Goal: Information Seeking & Learning: Learn about a topic

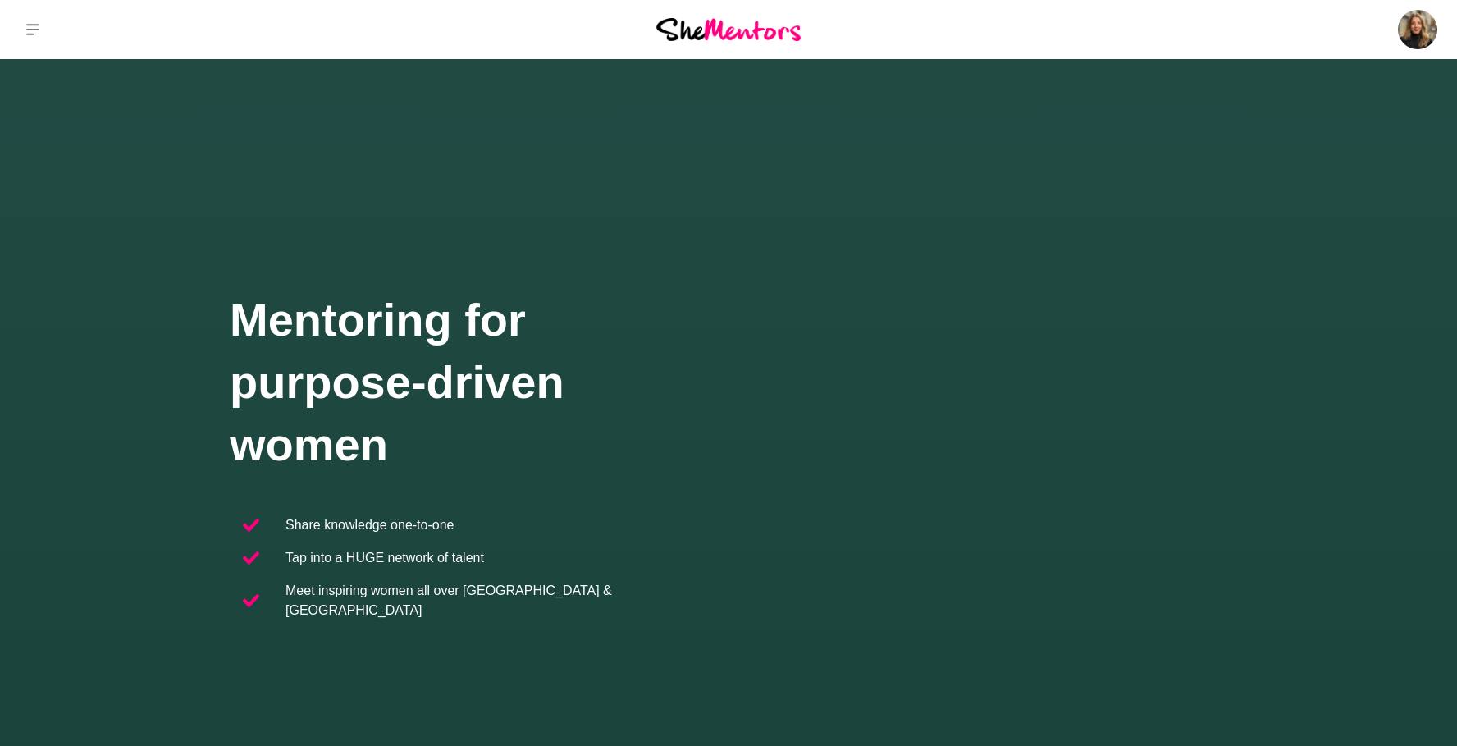
click at [34, 26] on icon at bounding box center [32, 29] width 13 height 13
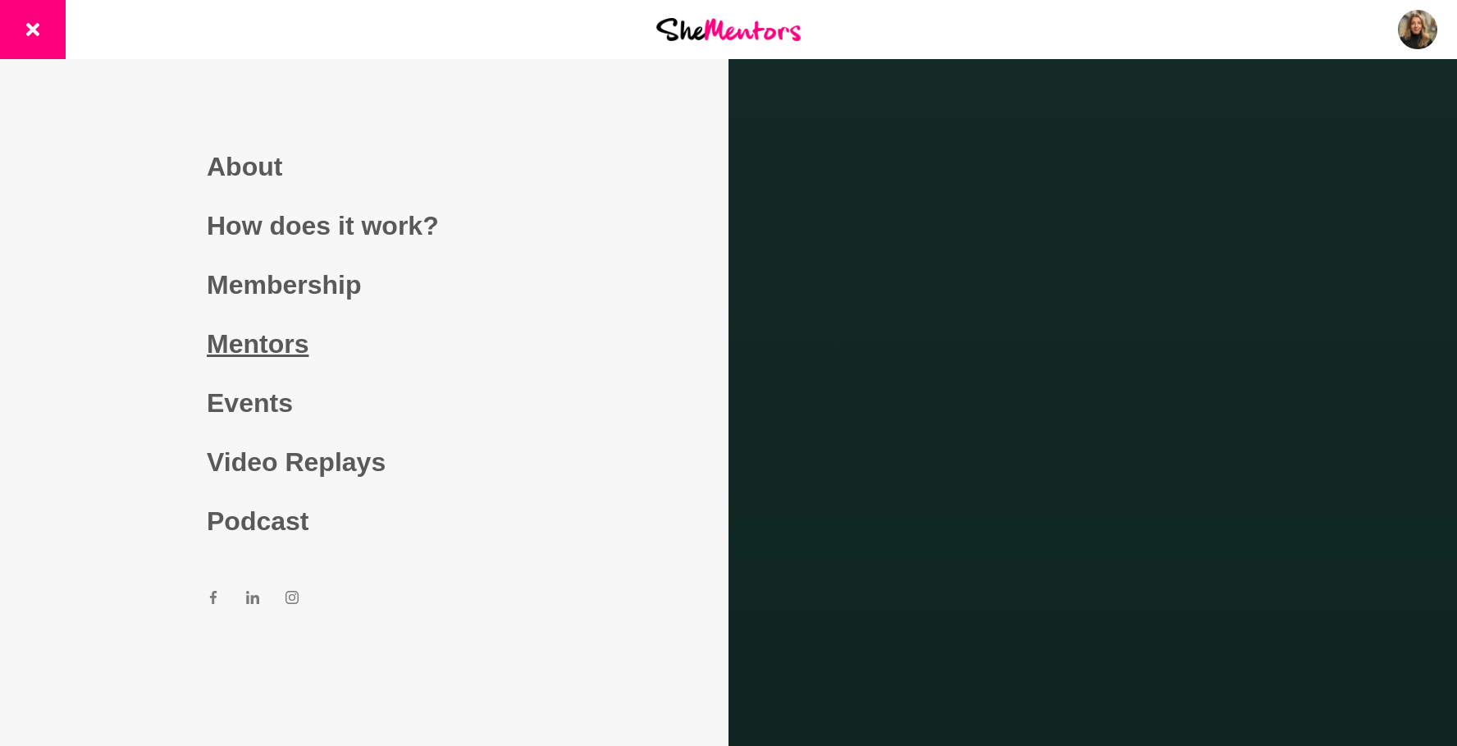
click at [286, 350] on link "Mentors" at bounding box center [364, 343] width 315 height 59
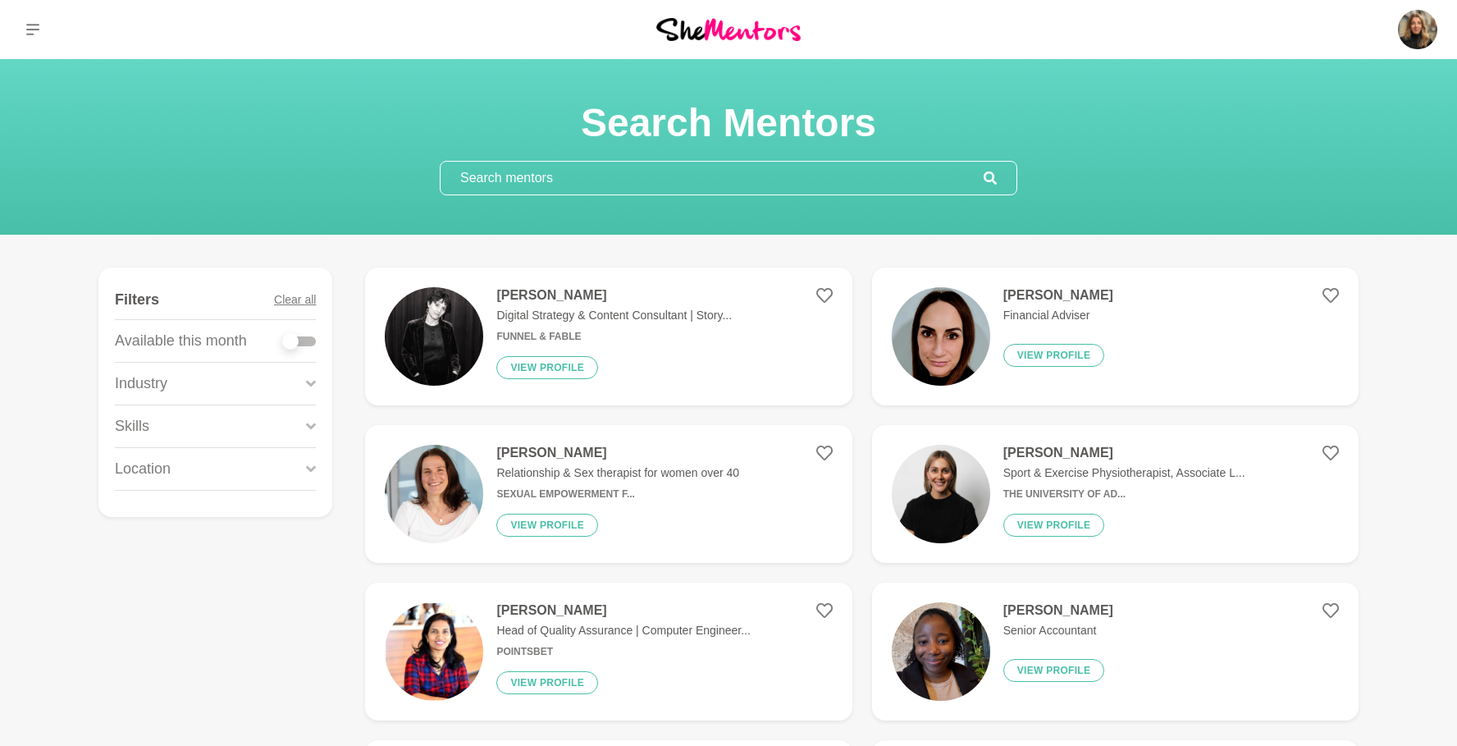
click at [678, 177] on input "text" at bounding box center [712, 178] width 543 height 33
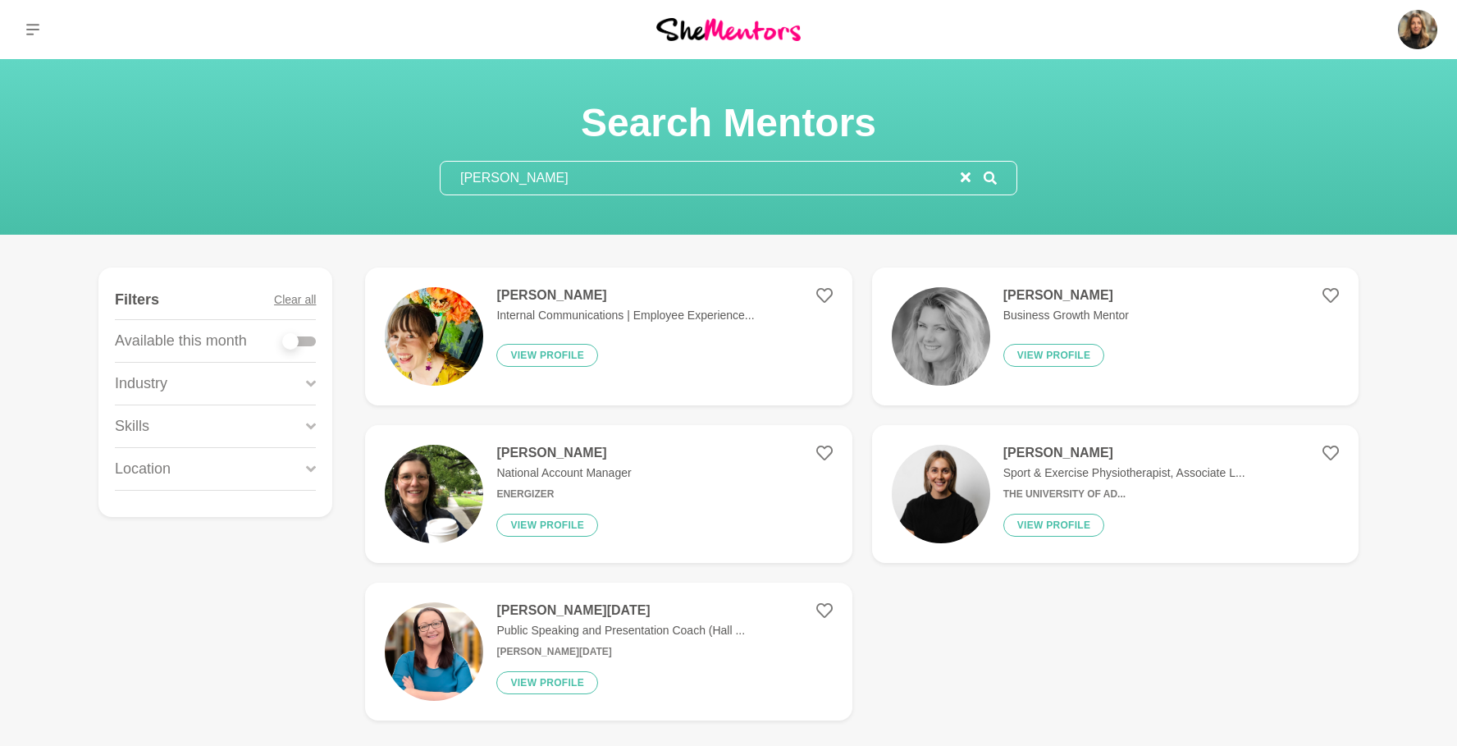
type input "[PERSON_NAME]"
drag, startPoint x: 678, startPoint y: 177, endPoint x: 825, endPoint y: 451, distance: 311.3
click at [825, 451] on icon at bounding box center [824, 453] width 16 height 16
click at [537, 455] on h4 "[PERSON_NAME]" at bounding box center [563, 453] width 135 height 16
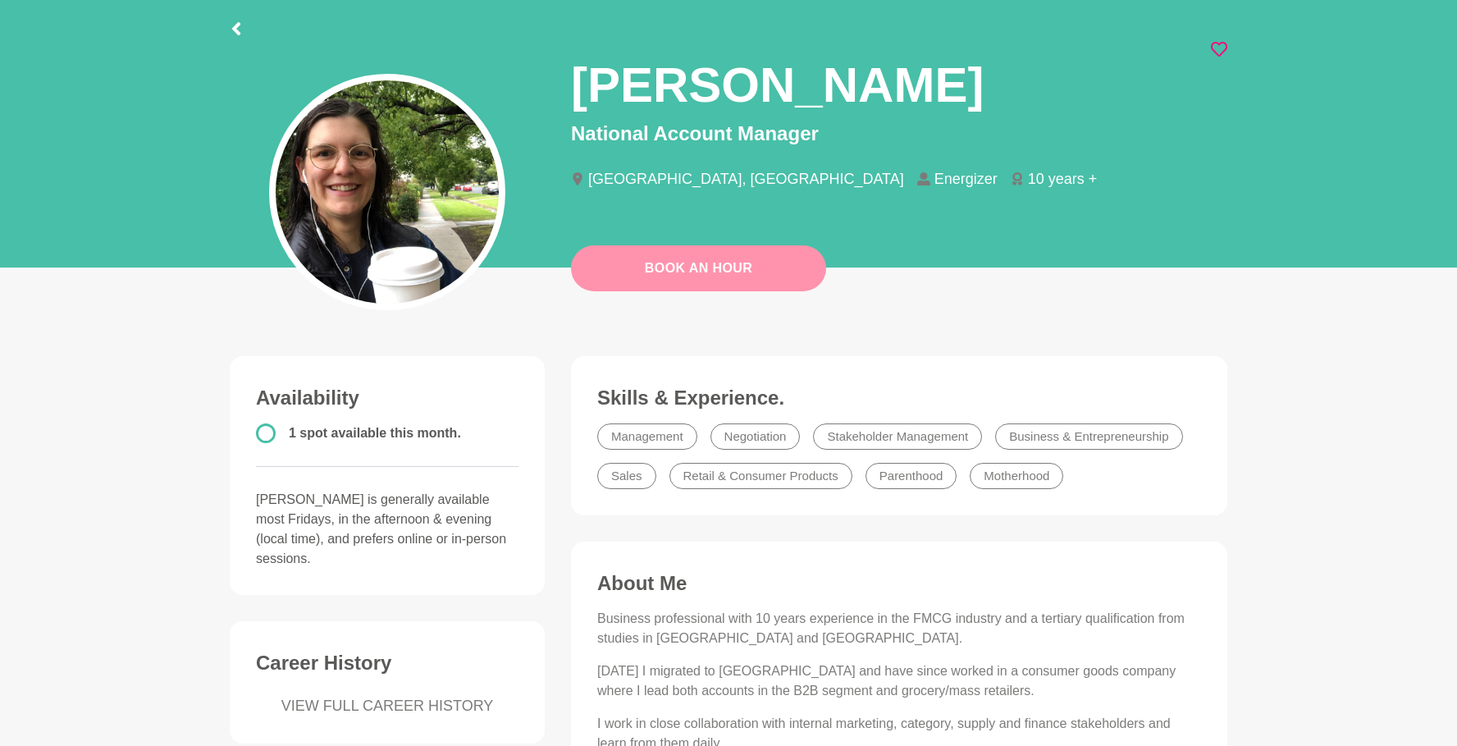
scroll to position [80, 0]
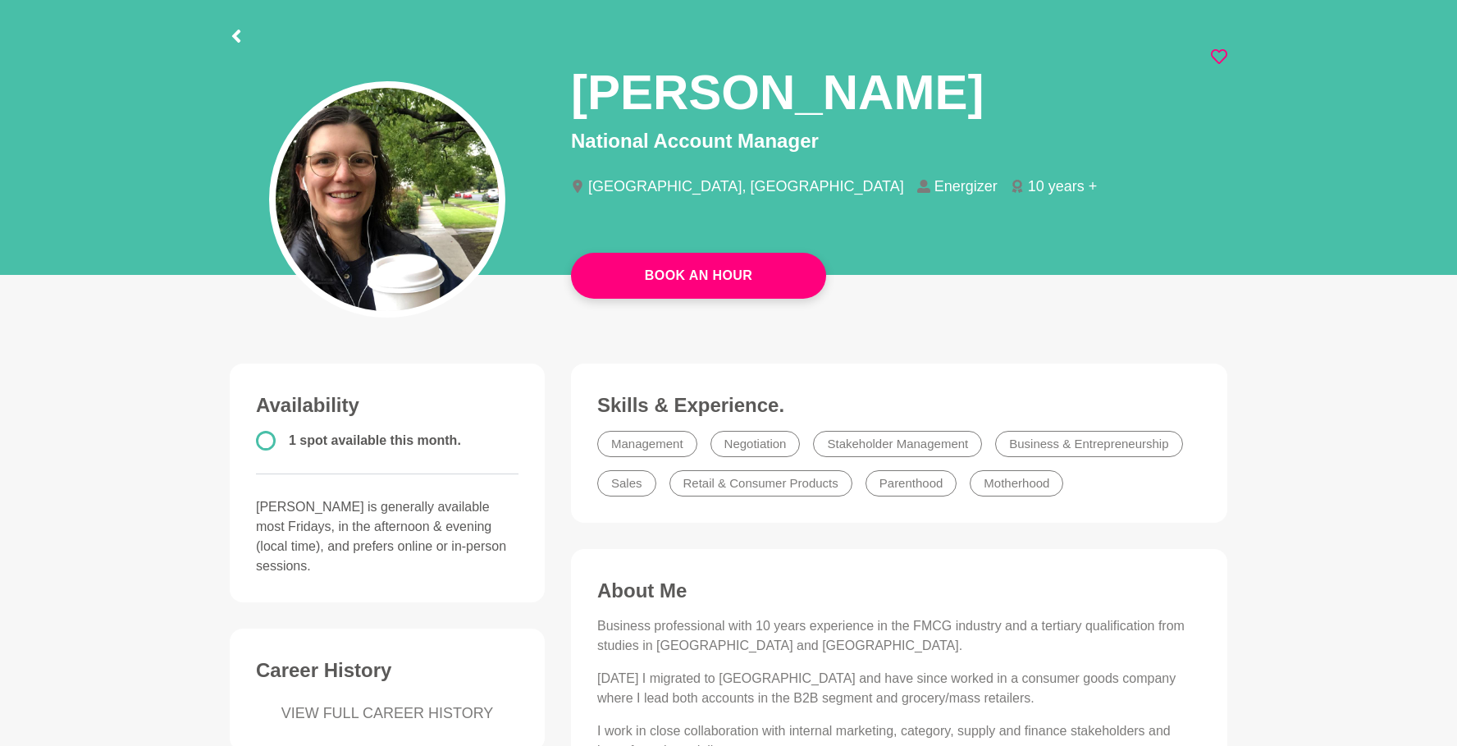
click at [236, 38] on icon at bounding box center [236, 36] width 8 height 13
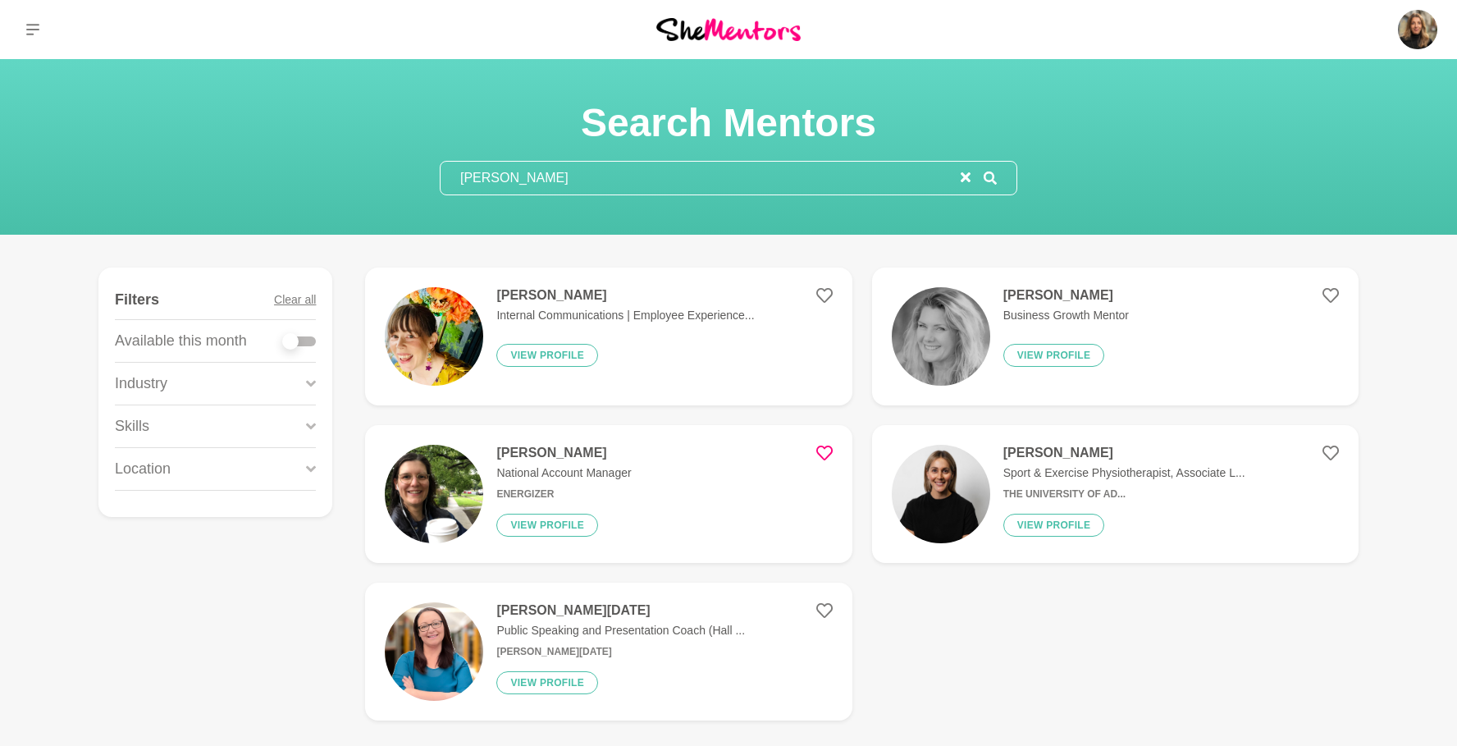
click at [40, 23] on button at bounding box center [33, 29] width 66 height 59
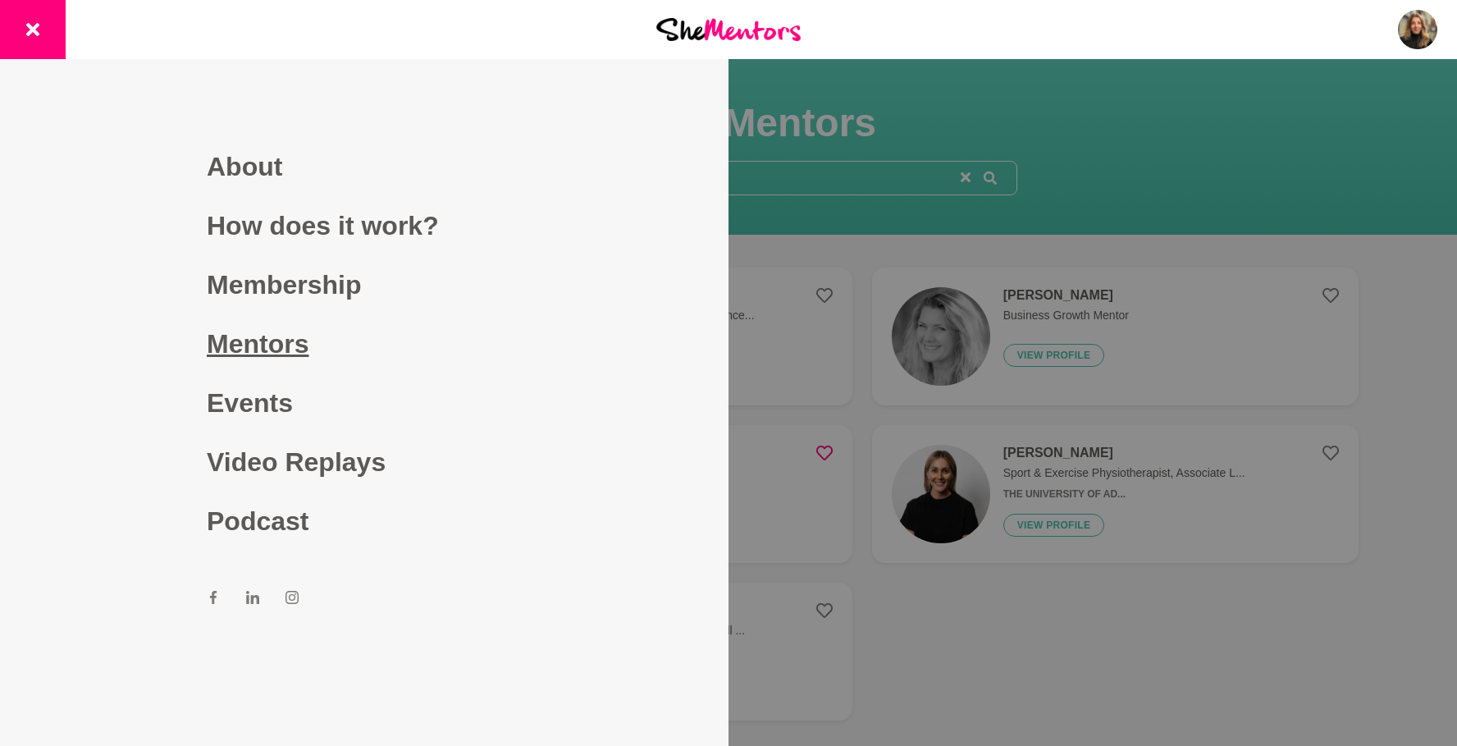
click at [248, 340] on link "Mentors" at bounding box center [364, 343] width 315 height 59
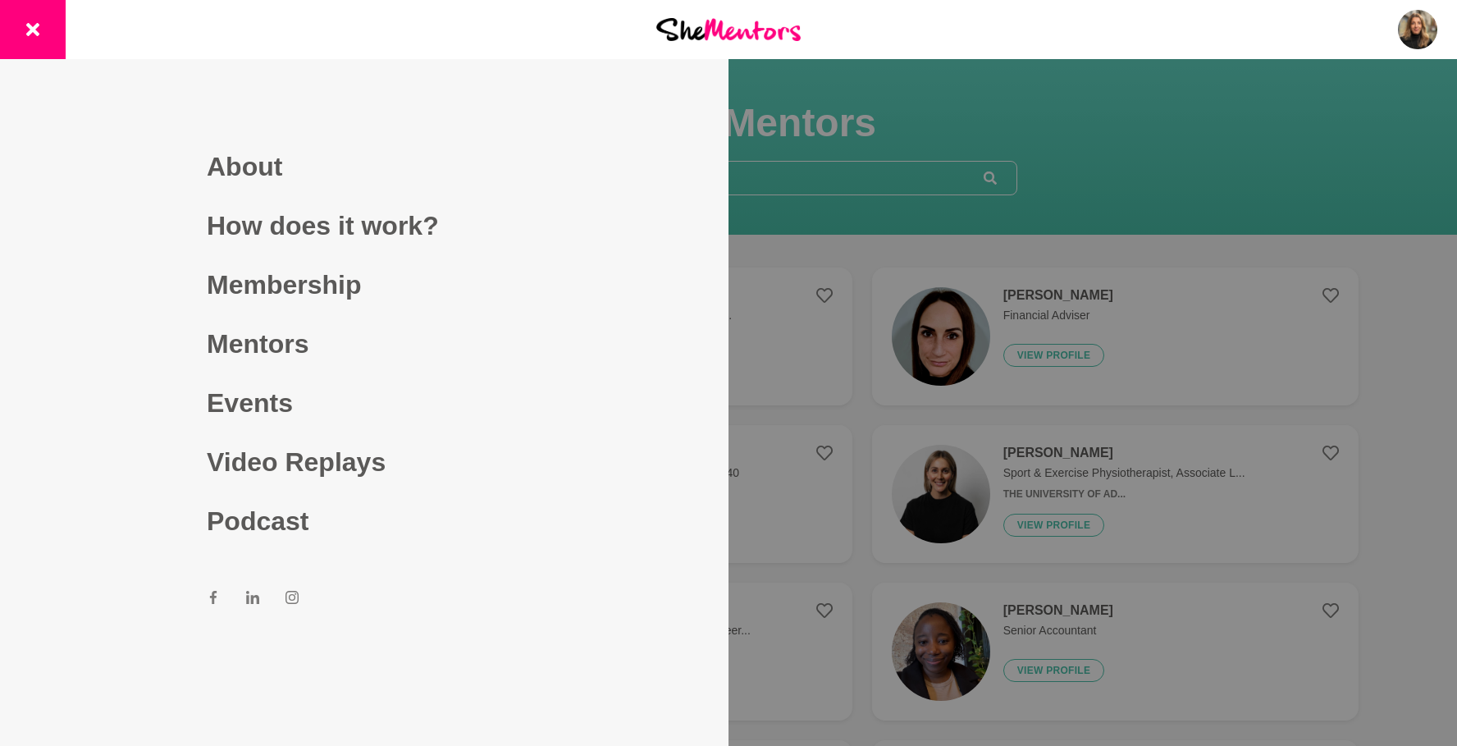
click at [898, 215] on div at bounding box center [728, 373] width 1457 height 746
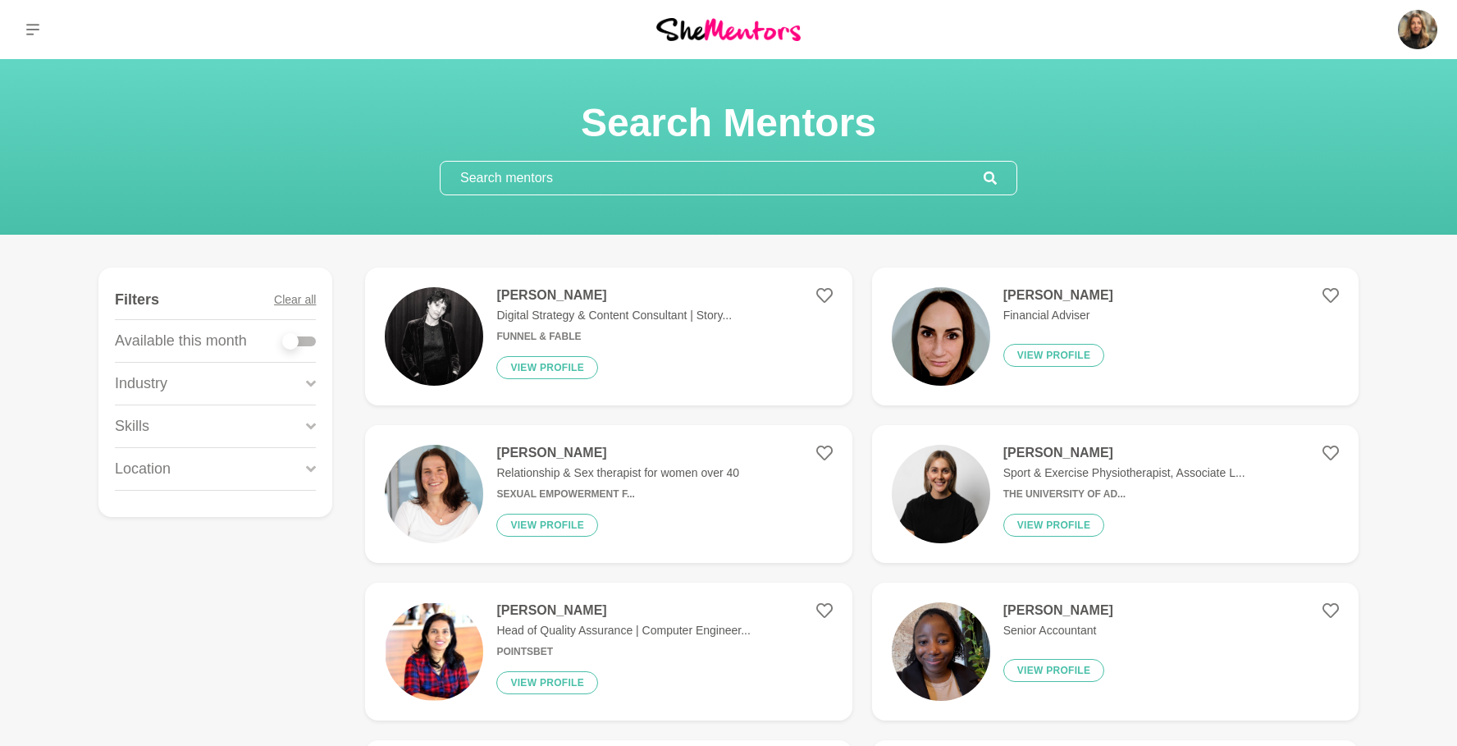
click at [680, 180] on input "text" at bounding box center [712, 178] width 543 height 33
click at [263, 389] on div "Industry" at bounding box center [215, 384] width 201 height 42
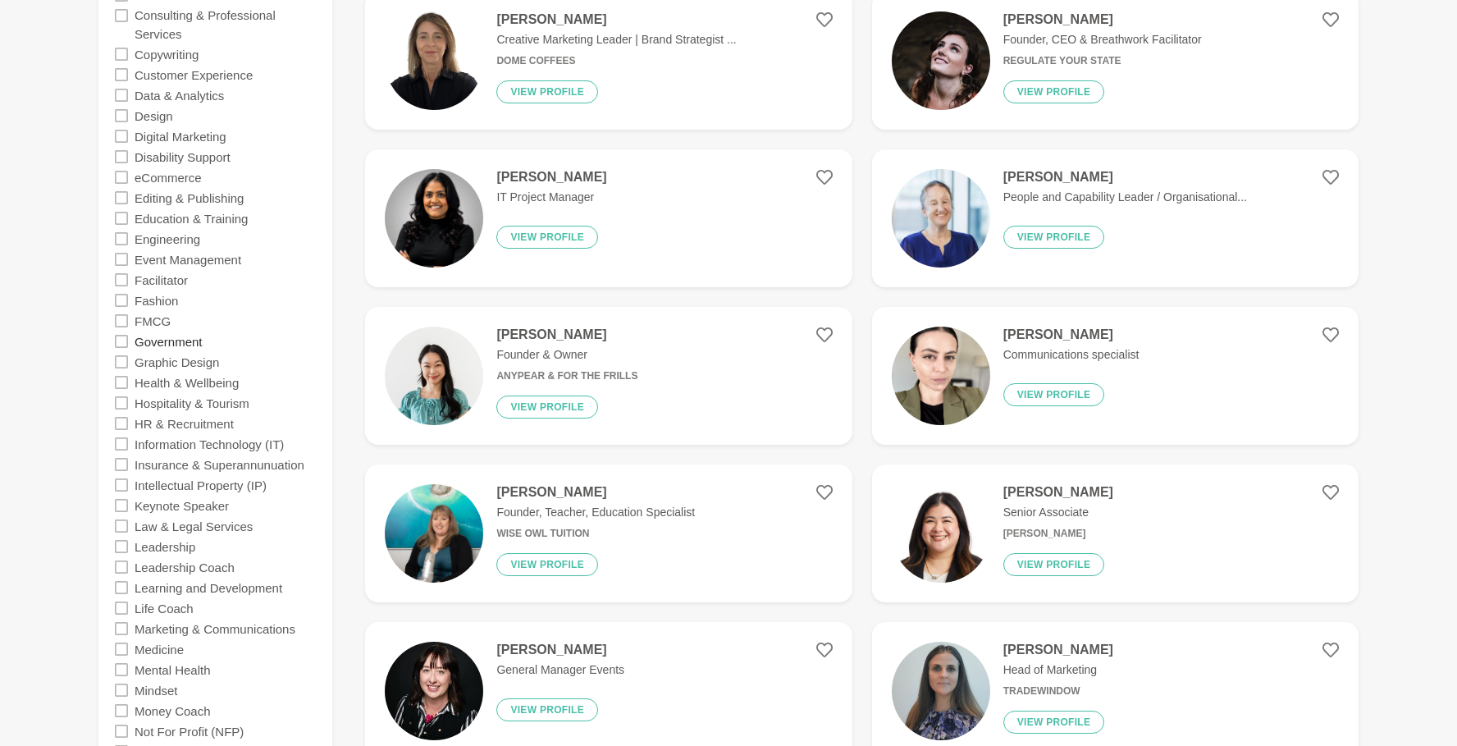
scroll to position [753, 0]
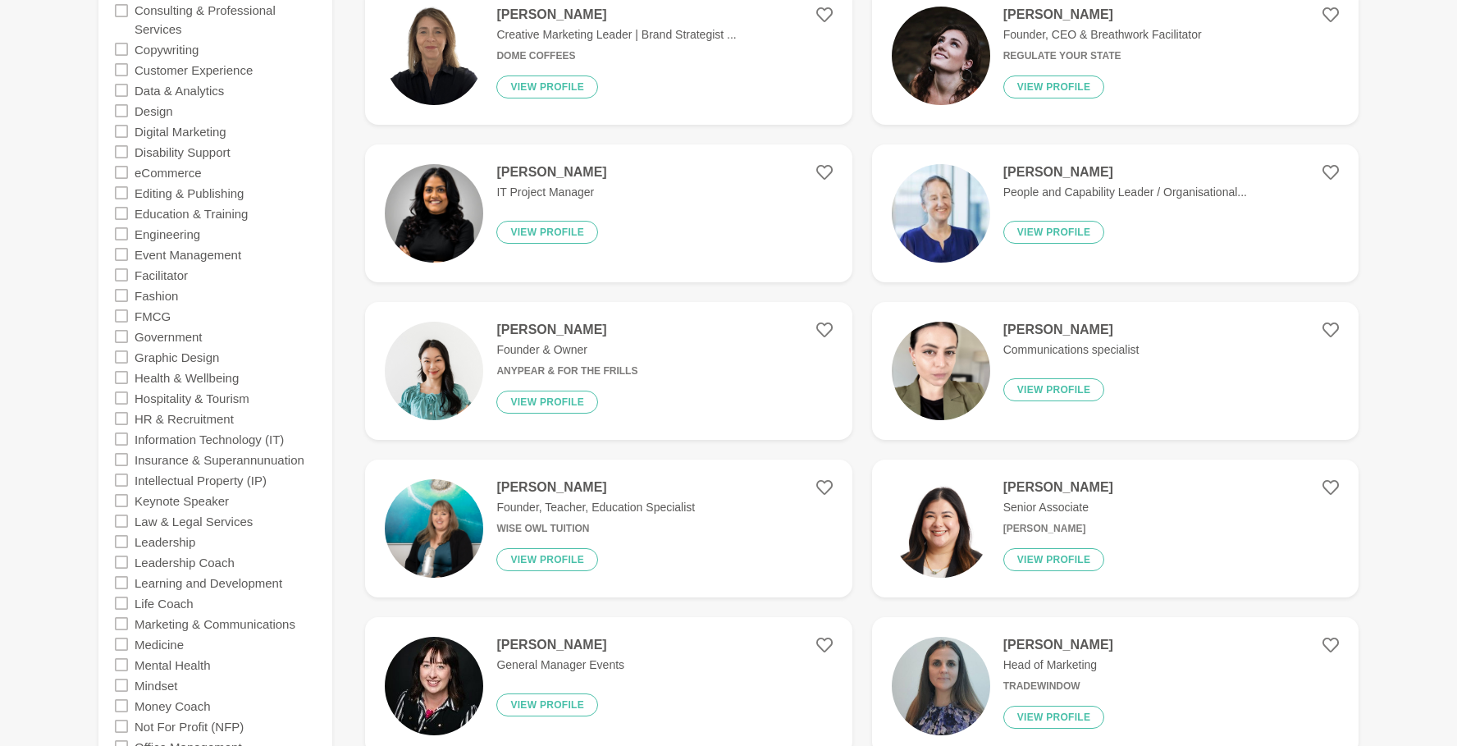
click at [124, 309] on icon at bounding box center [121, 315] width 13 height 13
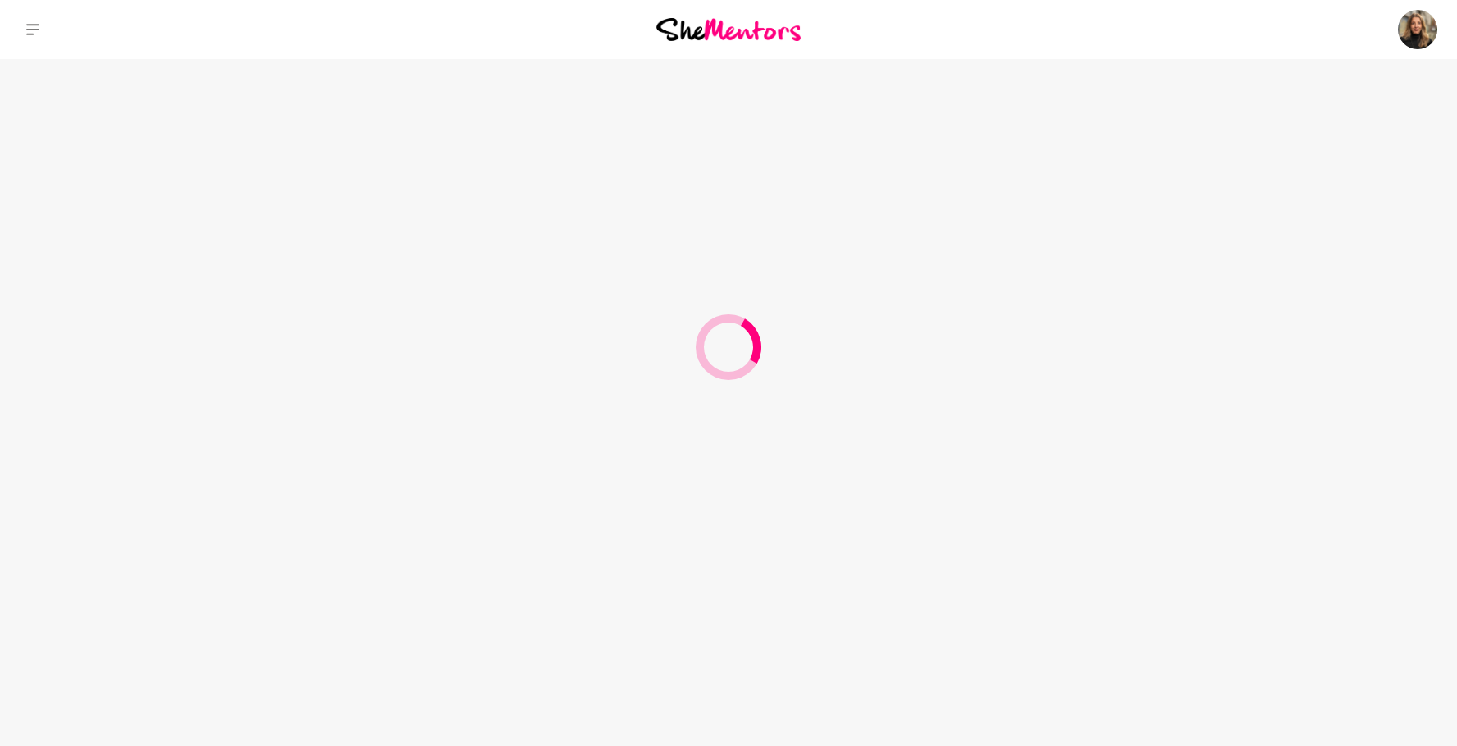
scroll to position [0, 0]
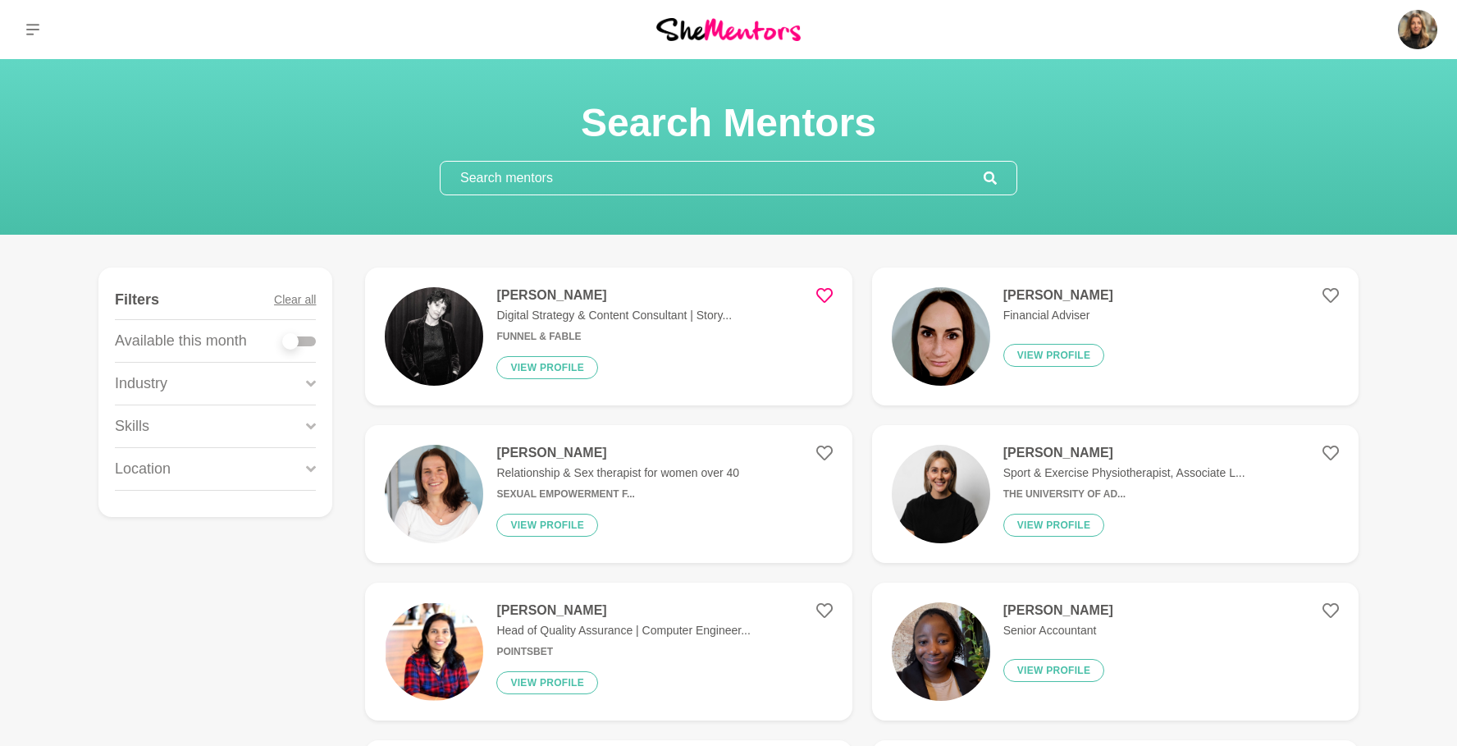
click at [824, 296] on icon at bounding box center [824, 295] width 16 height 16
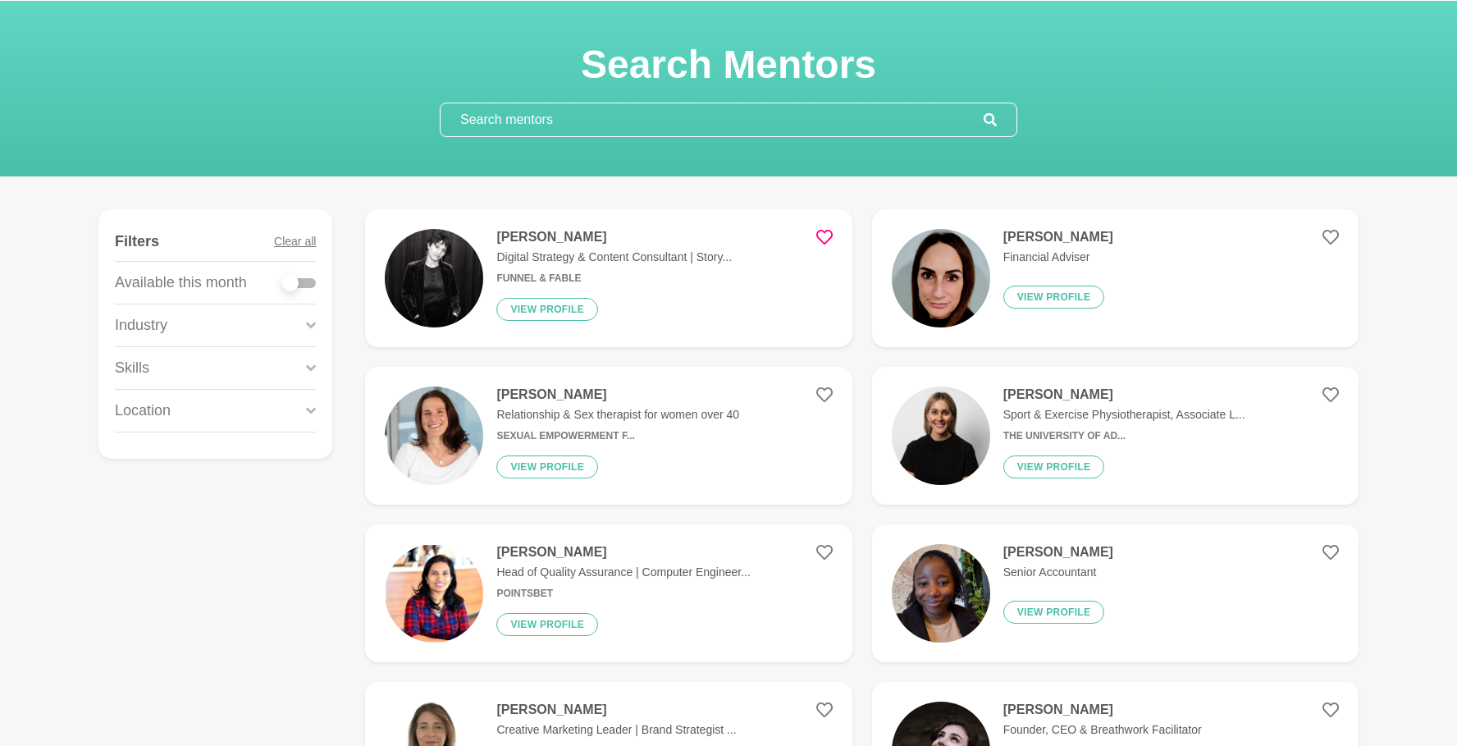
scroll to position [63, 0]
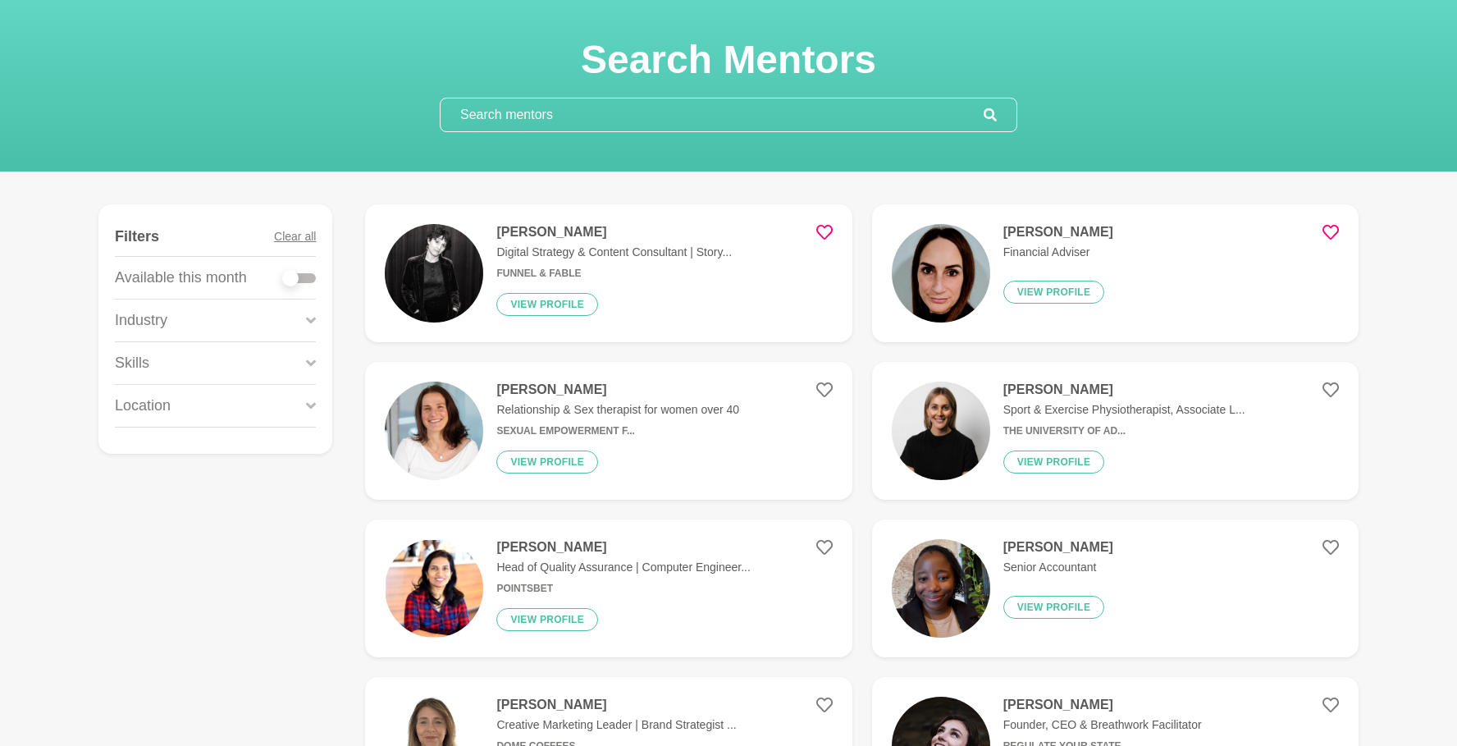
click at [898, 228] on icon at bounding box center [1331, 232] width 16 height 16
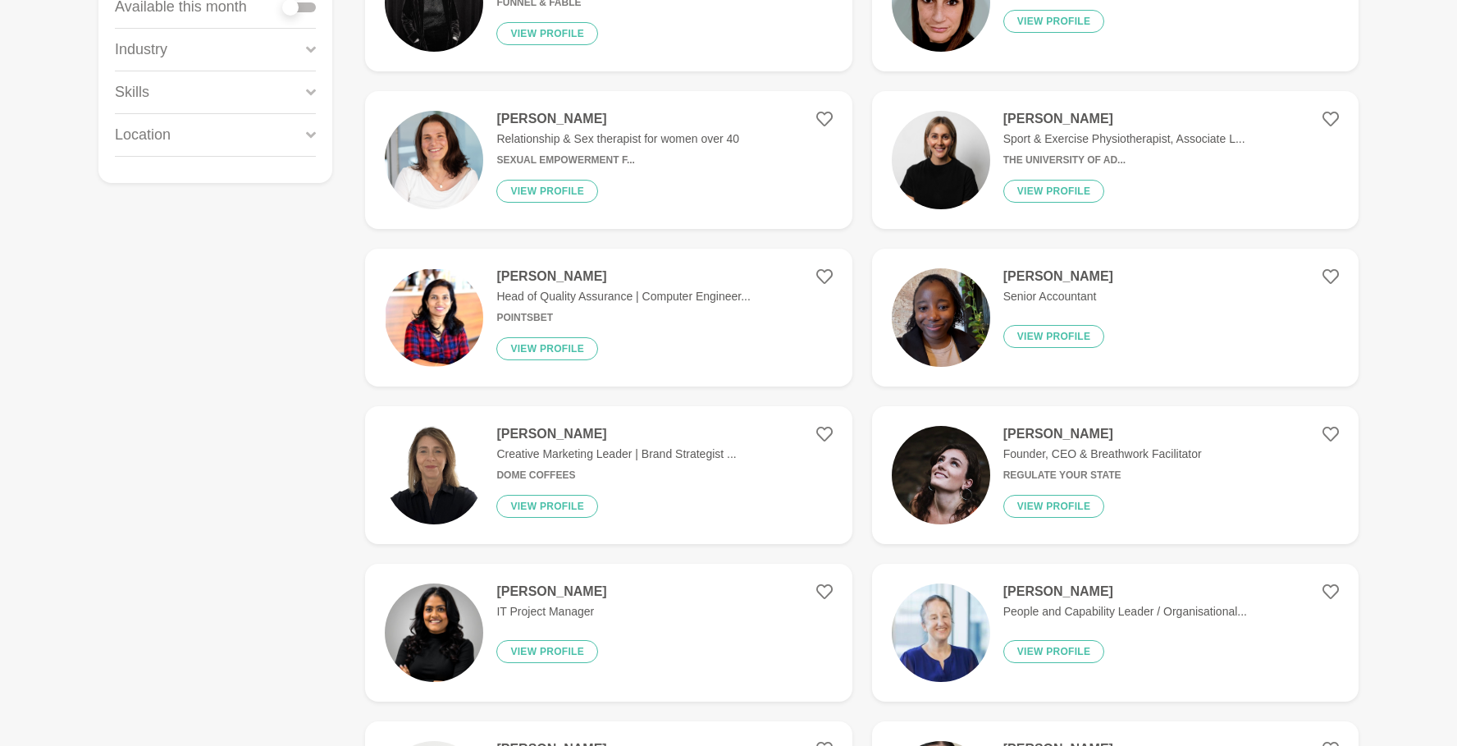
scroll to position [336, 0]
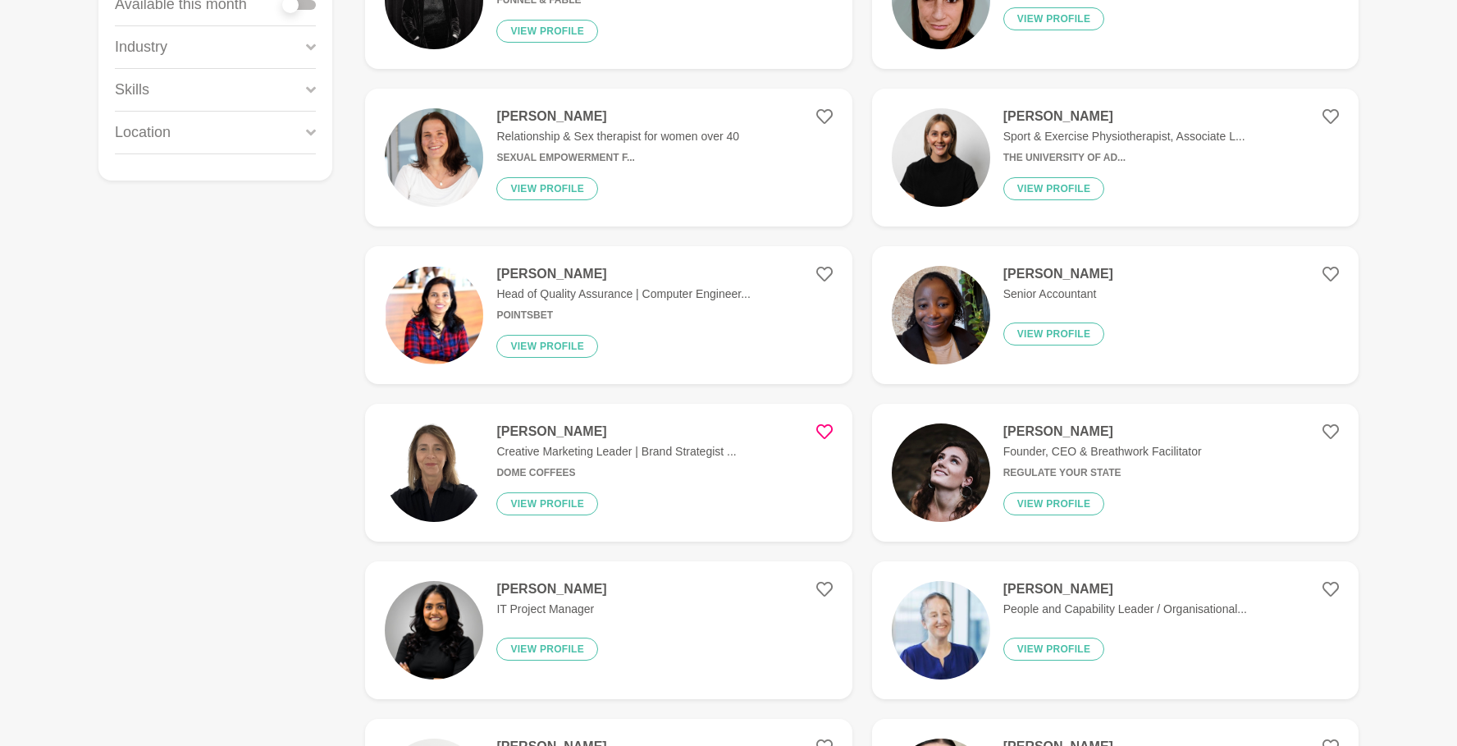
click at [821, 430] on icon at bounding box center [824, 431] width 16 height 16
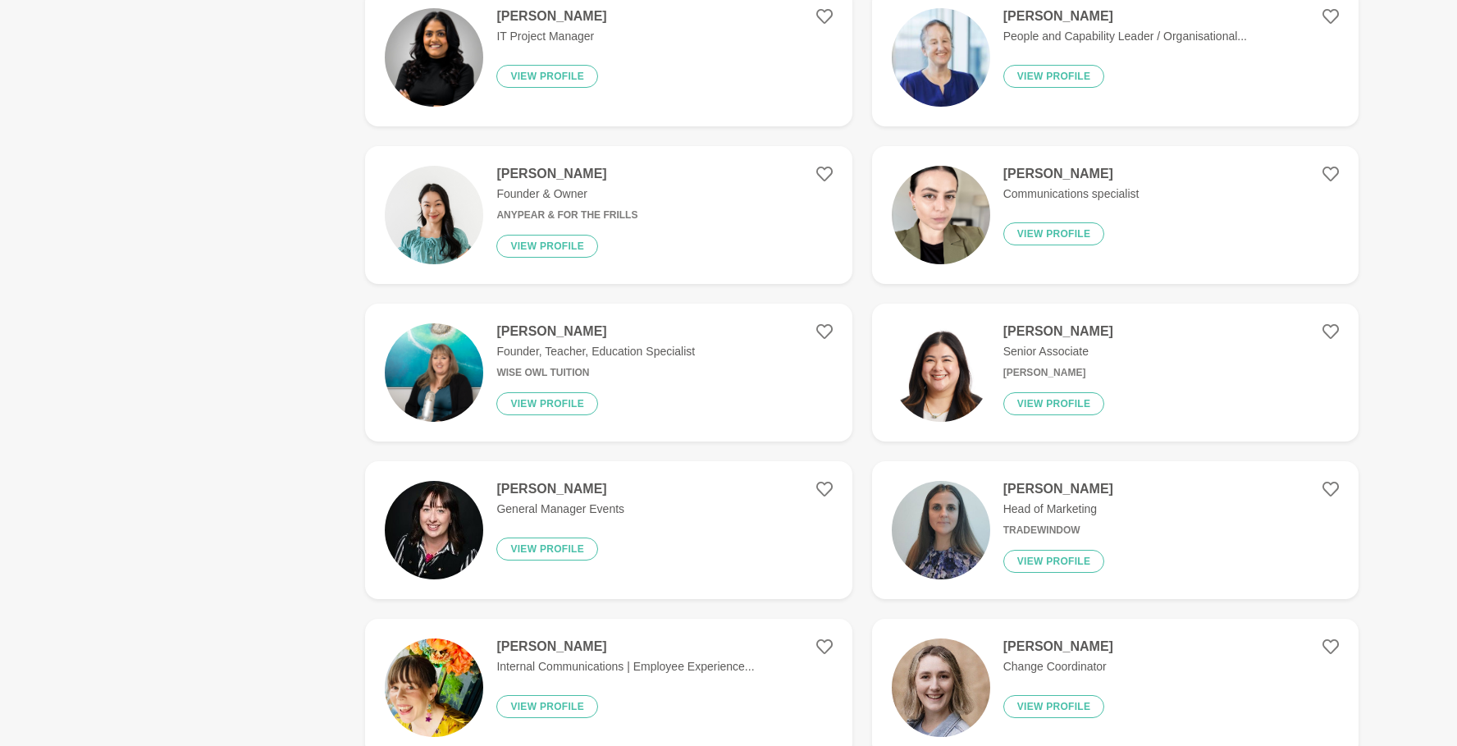
scroll to position [913, 0]
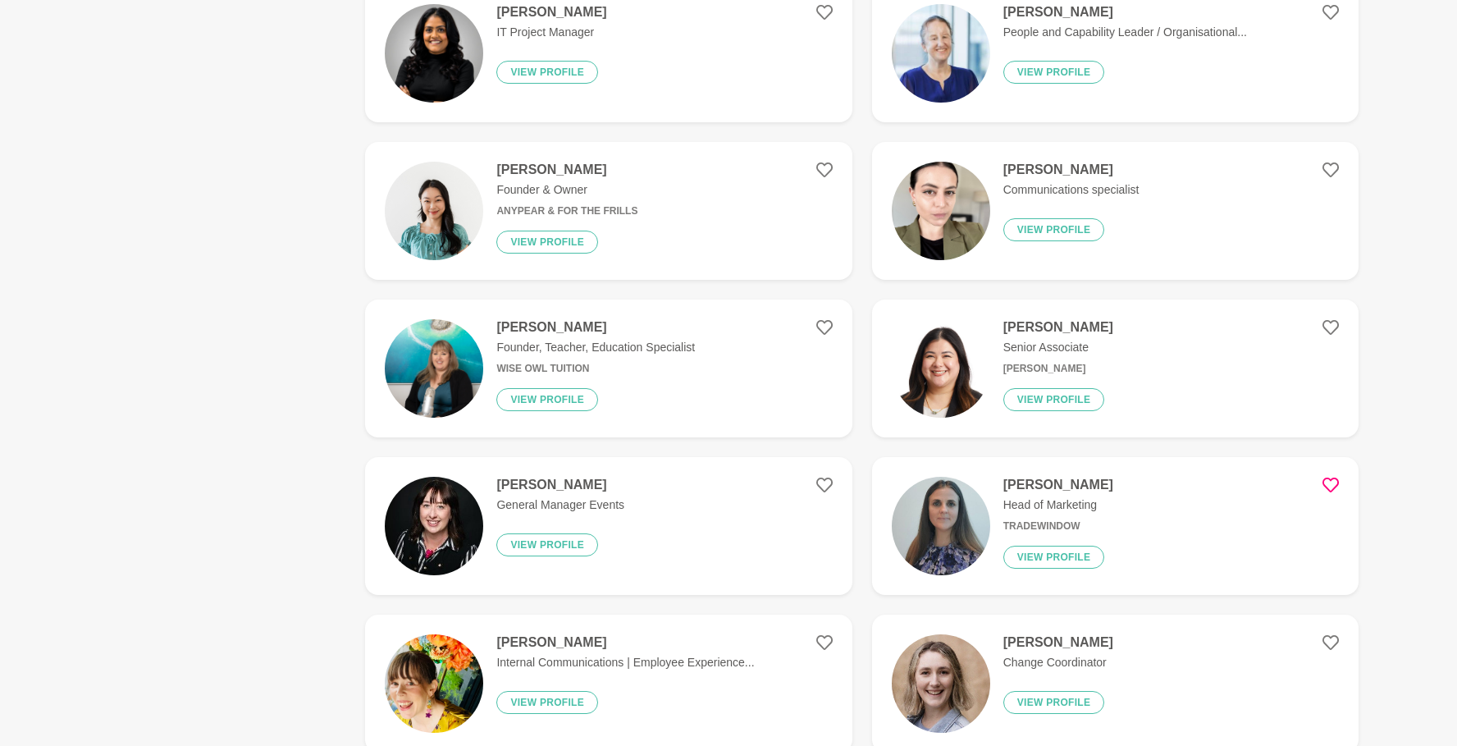
click at [898, 482] on icon at bounding box center [1331, 485] width 16 height 16
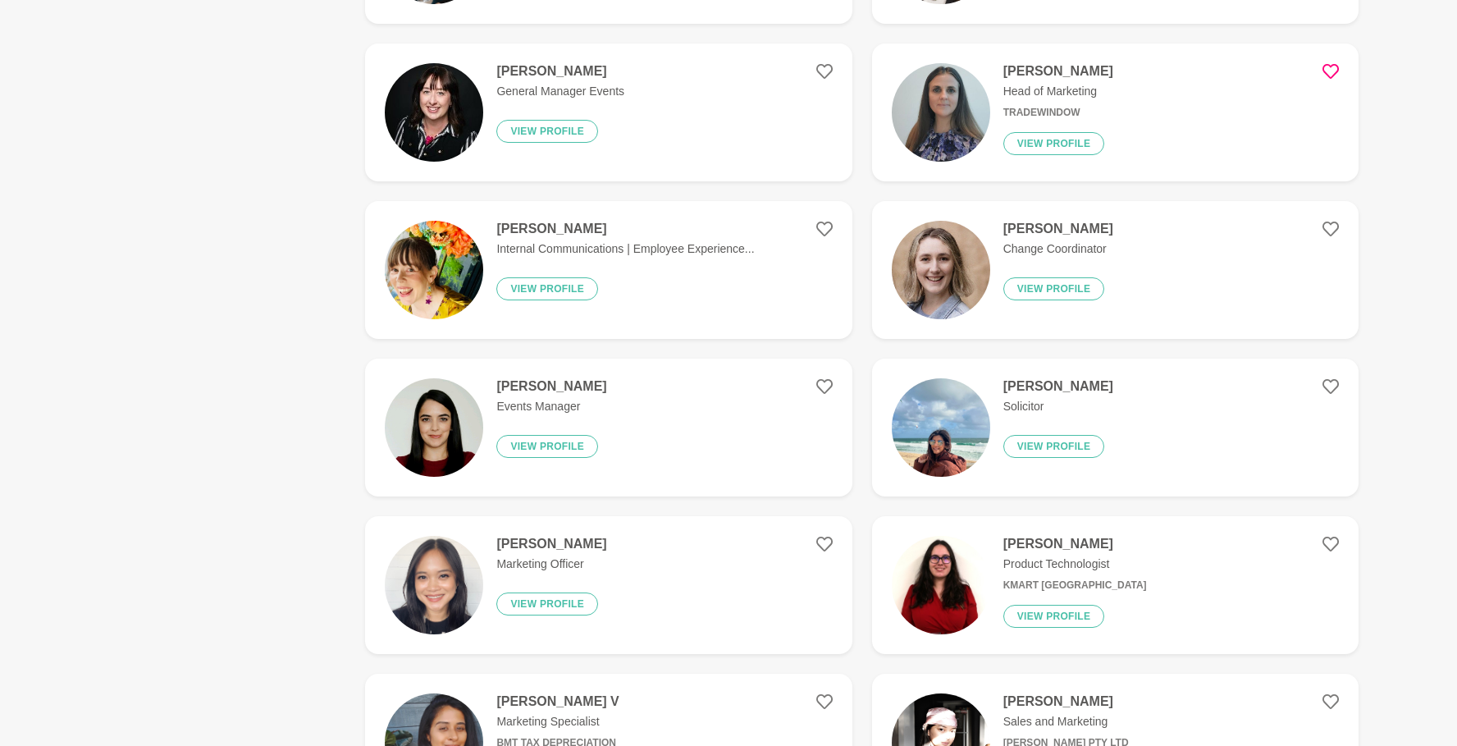
scroll to position [1330, 0]
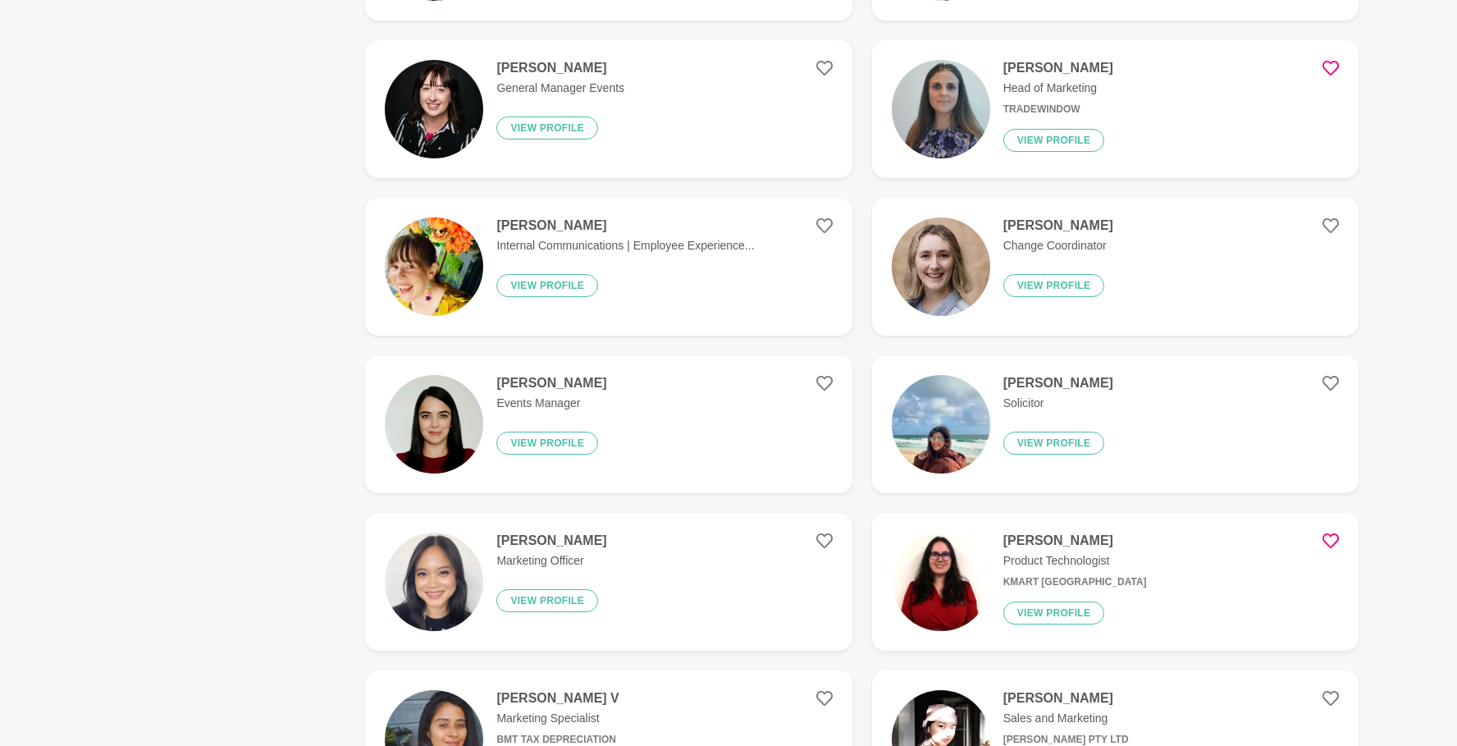
click at [898, 534] on icon at bounding box center [1331, 540] width 16 height 15
click at [831, 542] on icon at bounding box center [824, 540] width 16 height 15
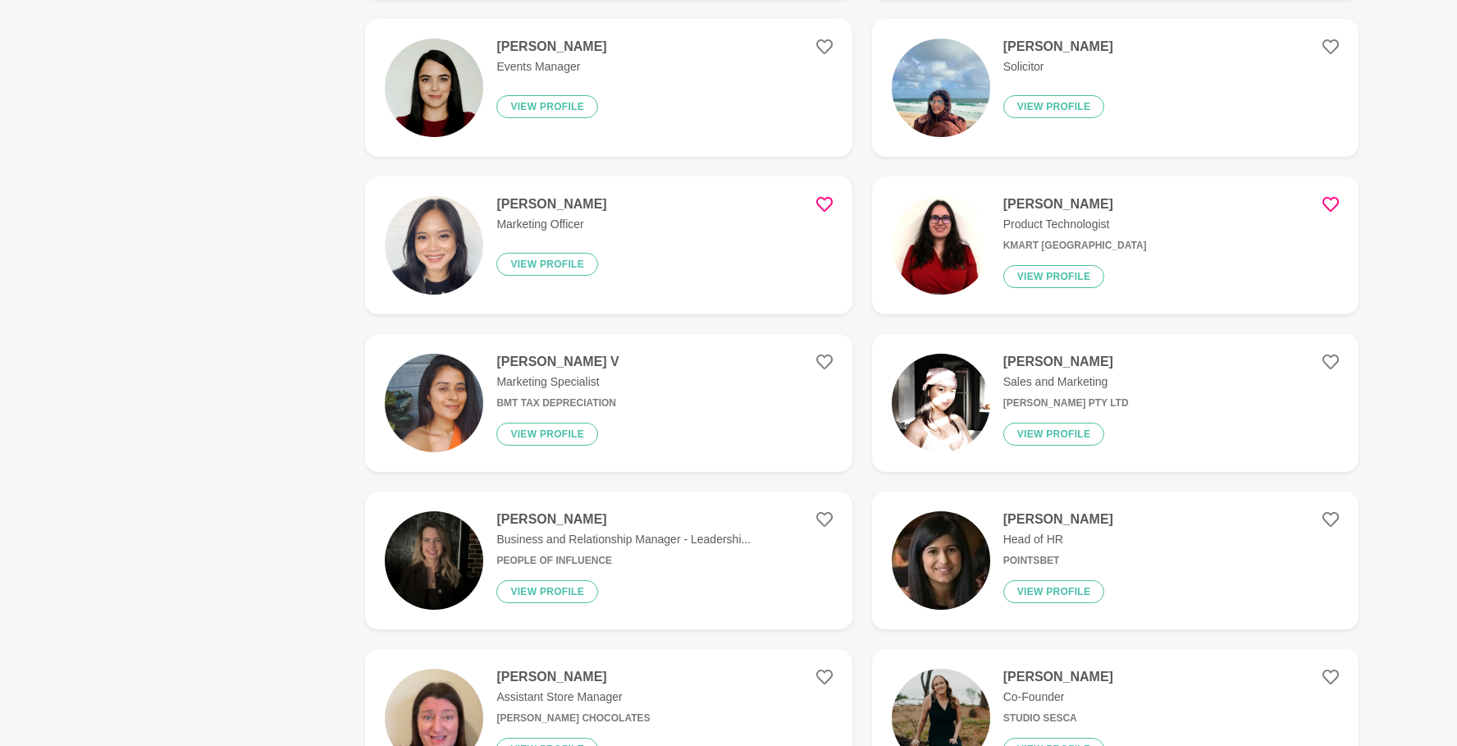
scroll to position [1671, 0]
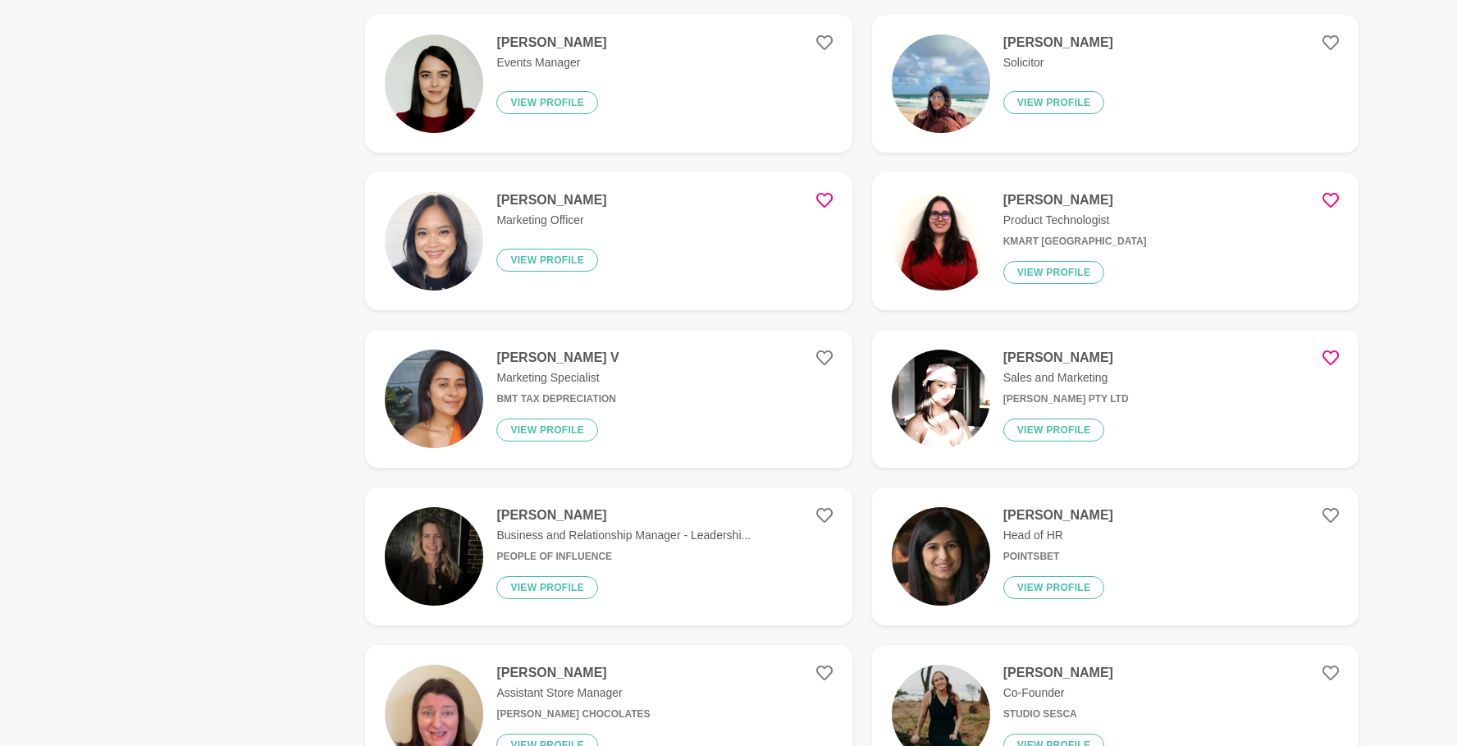
click at [898, 357] on icon at bounding box center [1331, 358] width 16 height 16
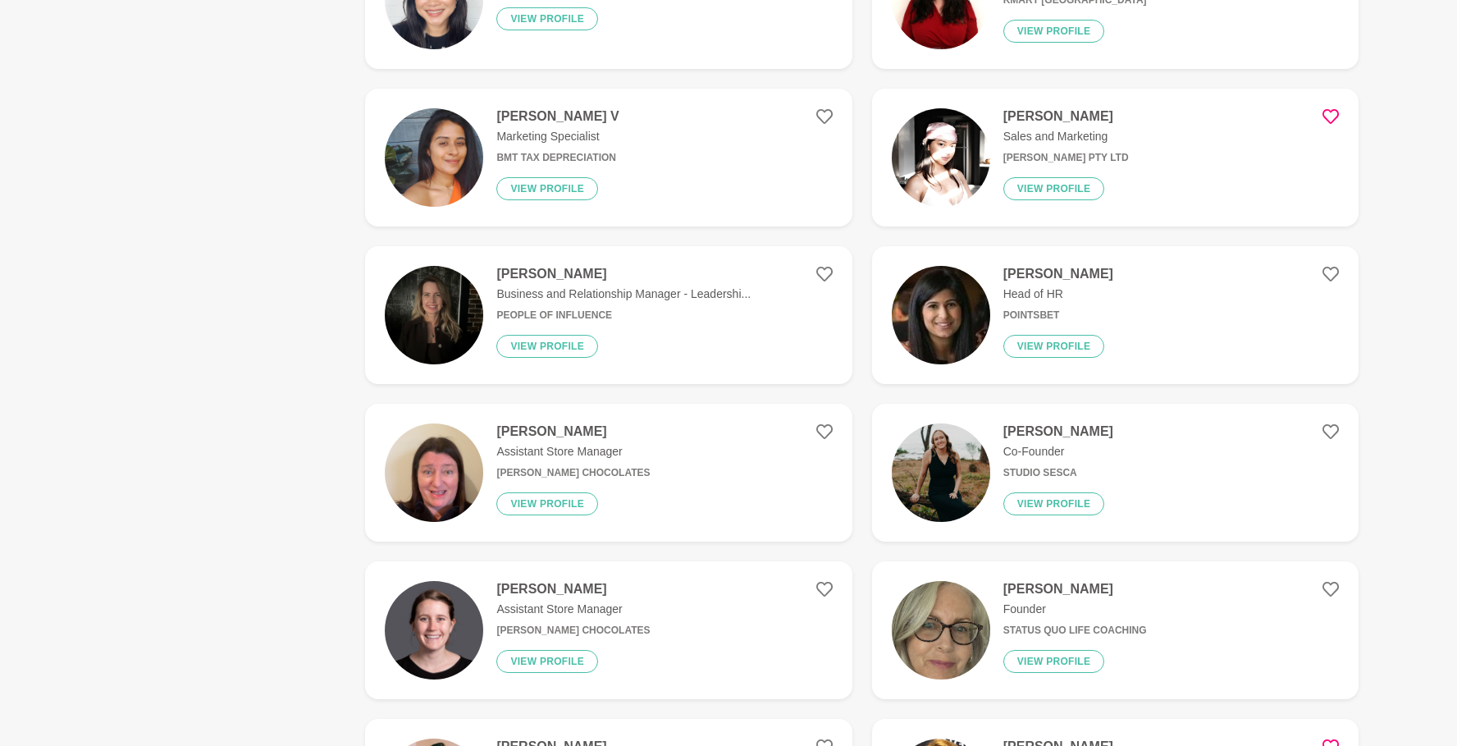
scroll to position [1913, 0]
click at [829, 430] on icon at bounding box center [824, 431] width 16 height 16
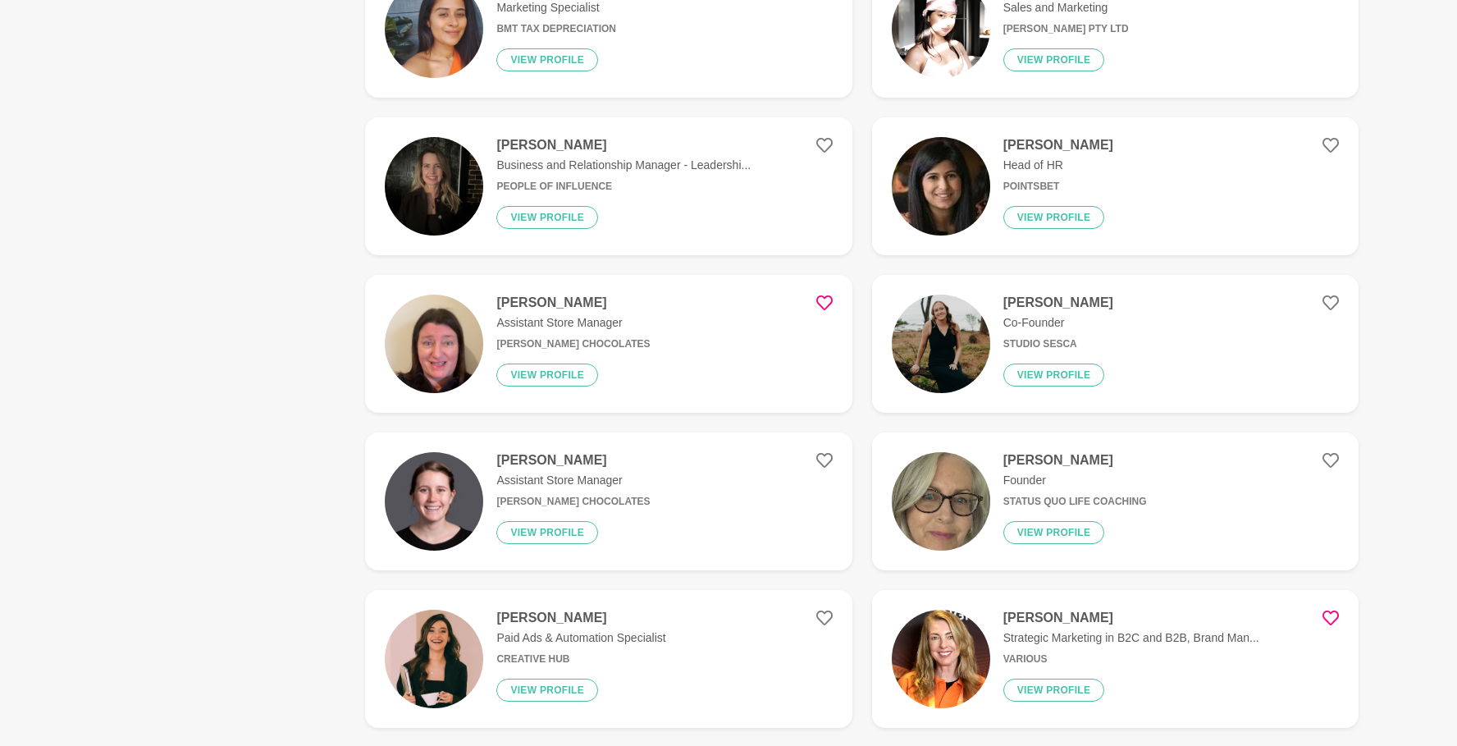
scroll to position [2042, 0]
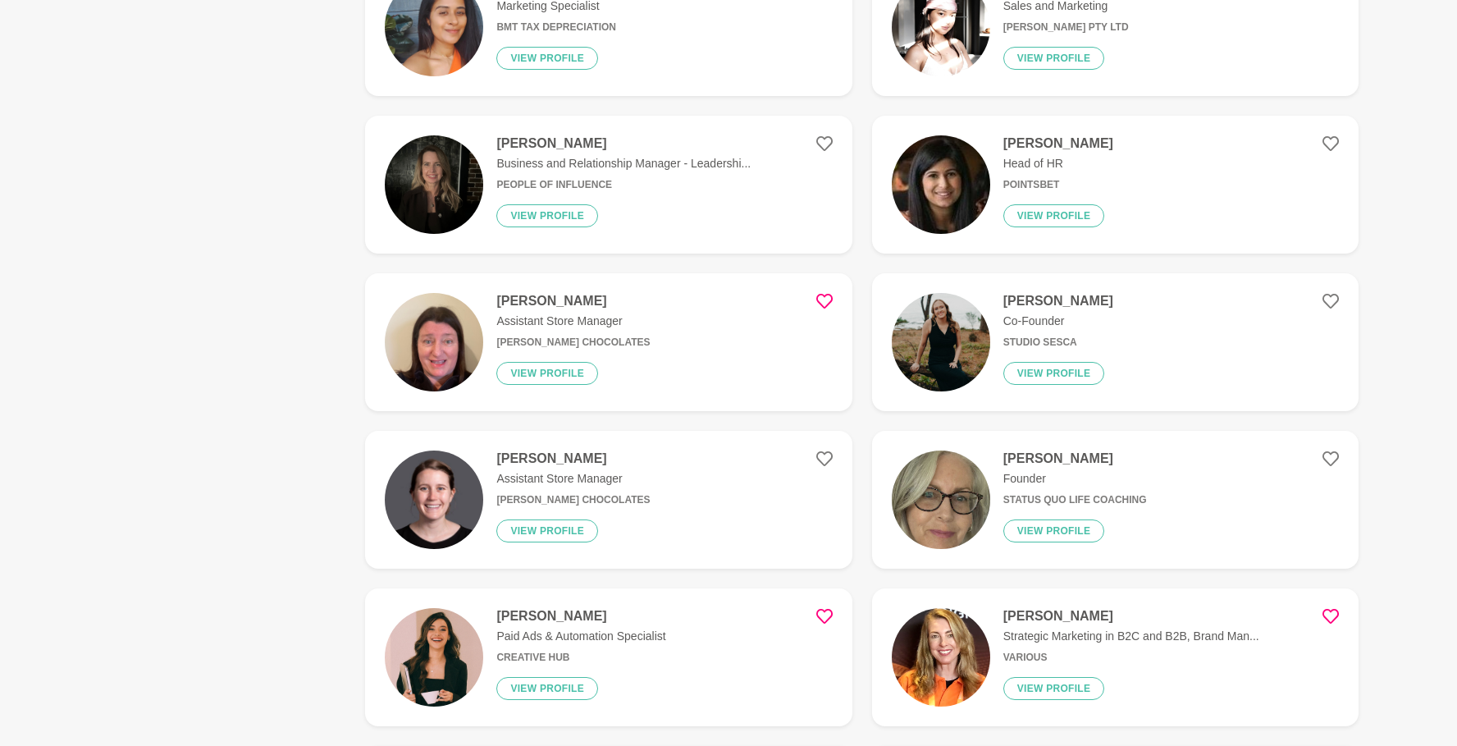
click at [825, 616] on icon at bounding box center [824, 616] width 16 height 16
click at [898, 618] on icon at bounding box center [1331, 616] width 16 height 16
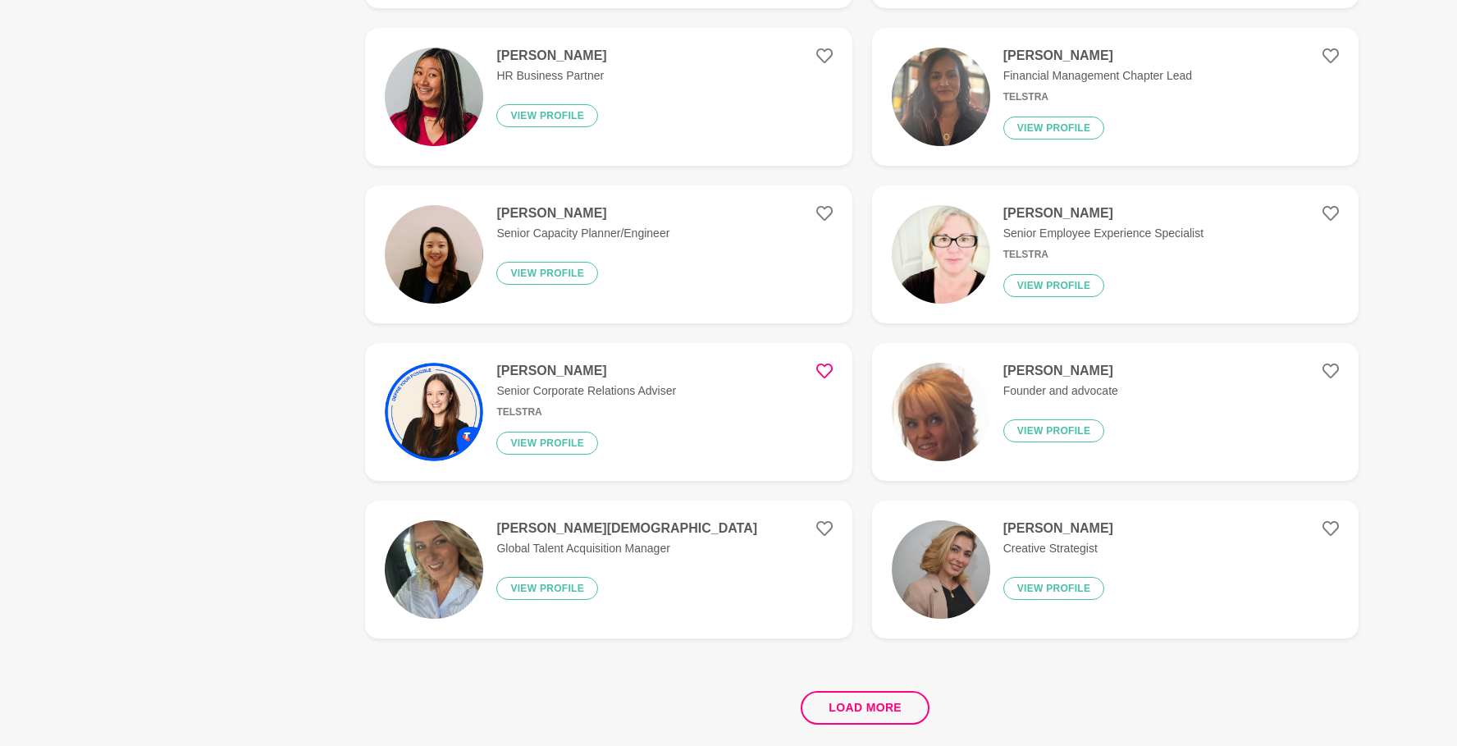
scroll to position [2761, 0]
click at [875, 701] on button "Load more" at bounding box center [865, 707] width 129 height 34
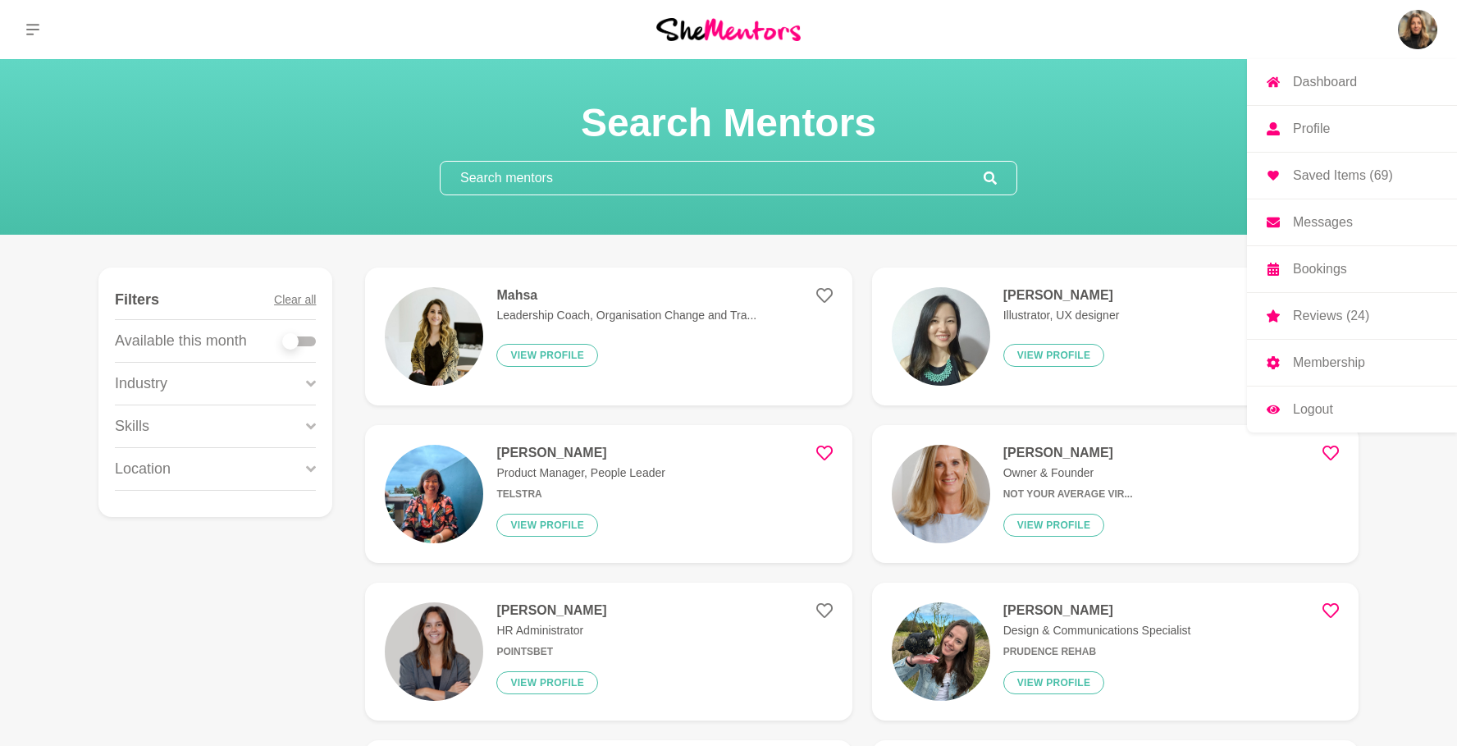
click at [898, 30] on img at bounding box center [1417, 29] width 39 height 39
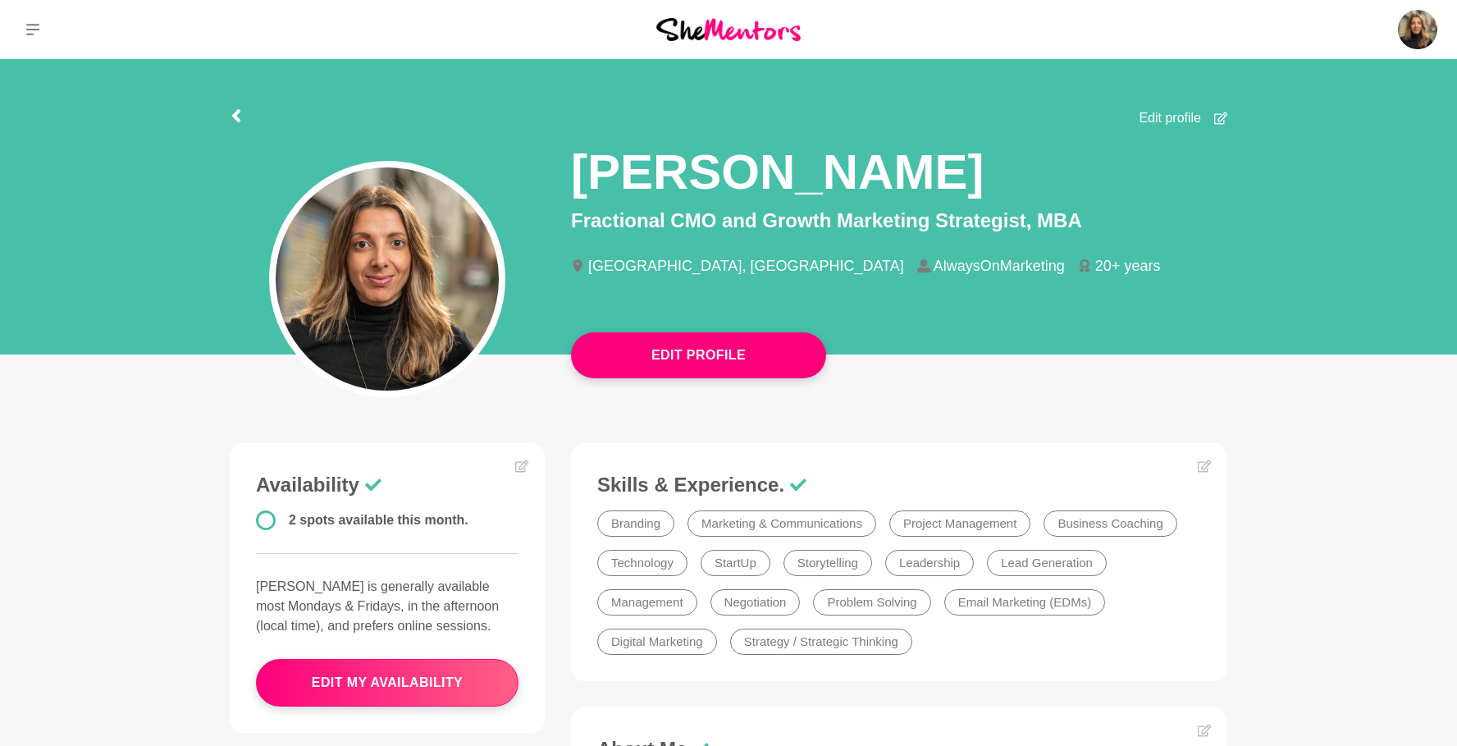
click at [35, 31] on icon at bounding box center [32, 29] width 13 height 13
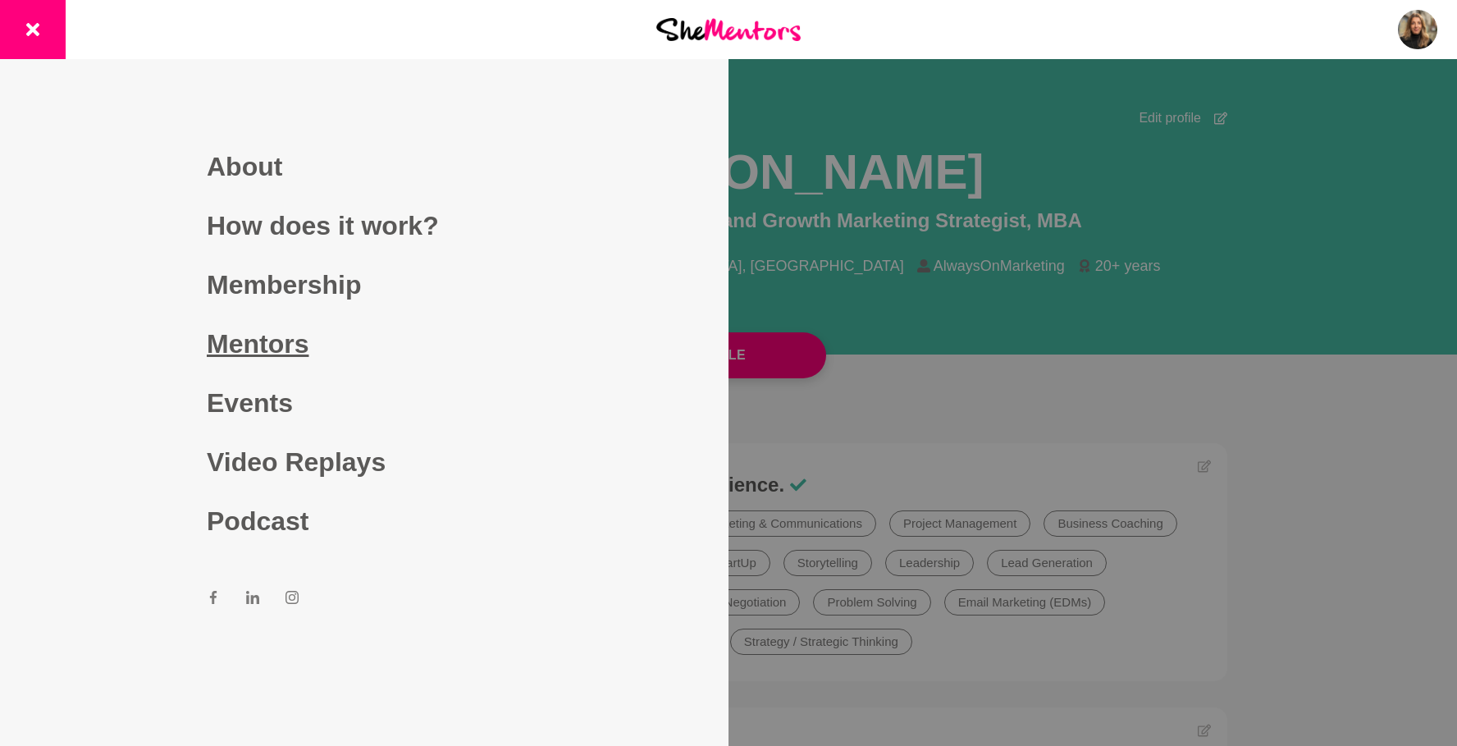
click at [243, 347] on link "Mentors" at bounding box center [364, 343] width 315 height 59
